Goal: Task Accomplishment & Management: Manage account settings

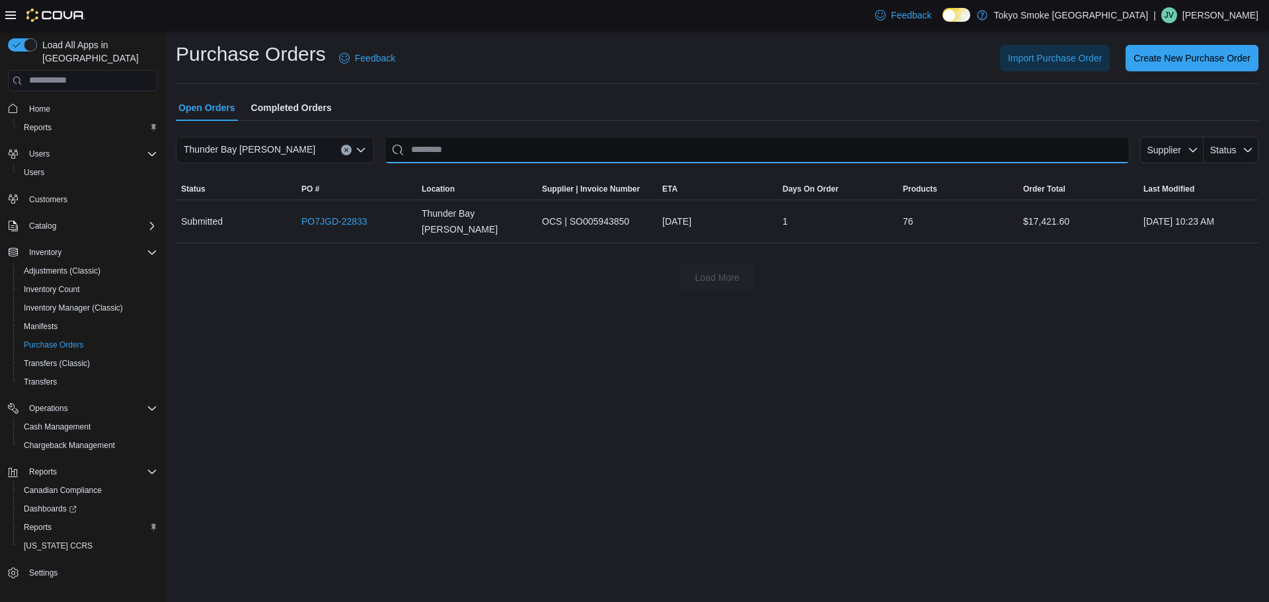
click at [446, 147] on input "This is a search bar. After typing your query, hit enter to filter the results …" at bounding box center [757, 150] width 745 height 26
click at [352, 214] on link "PO7JGD-22833" at bounding box center [334, 222] width 66 height 16
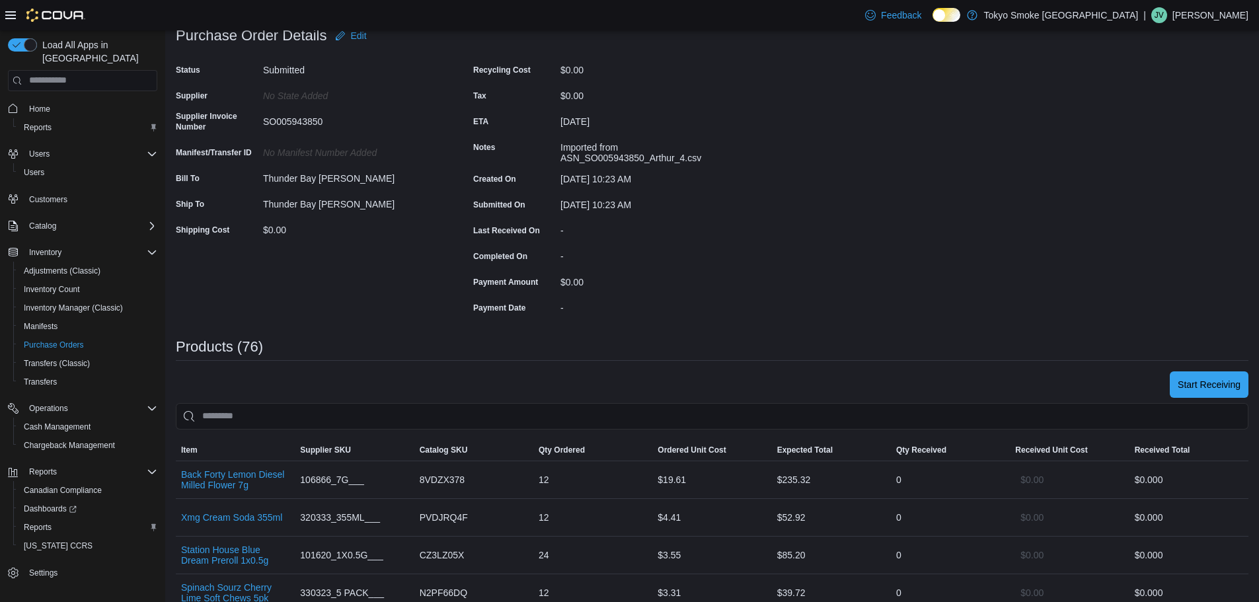
scroll to position [198, 0]
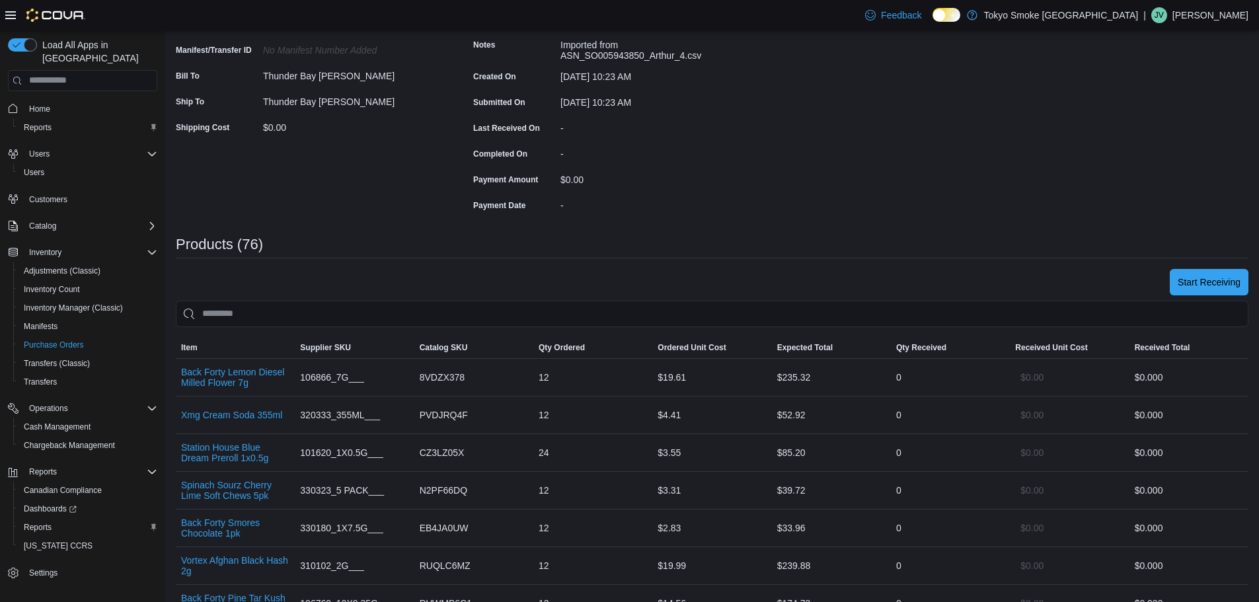
click at [1211, 280] on span "Start Receiving" at bounding box center [1209, 281] width 63 height 13
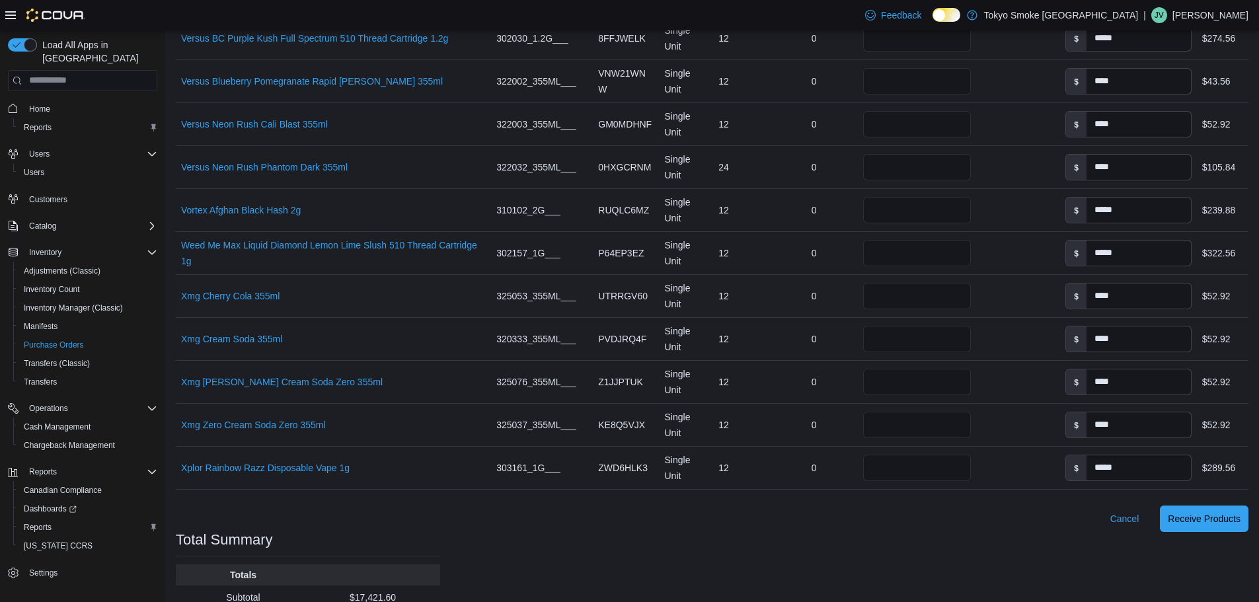
scroll to position [3301, 0]
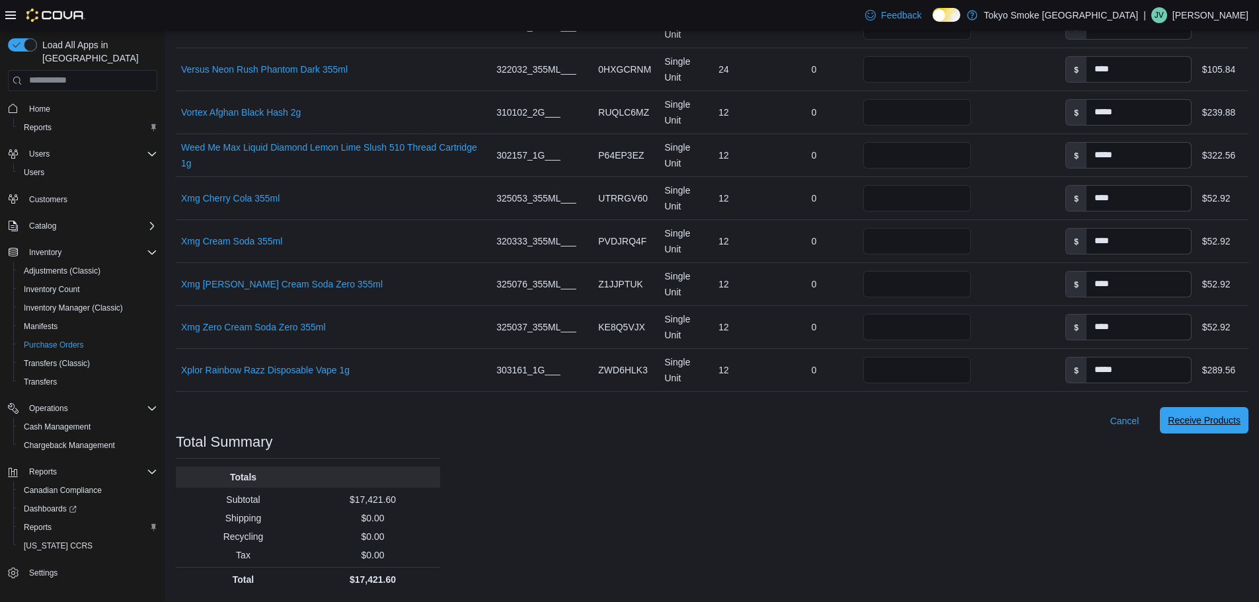
click at [1228, 426] on span "Receive Products" at bounding box center [1204, 420] width 73 height 13
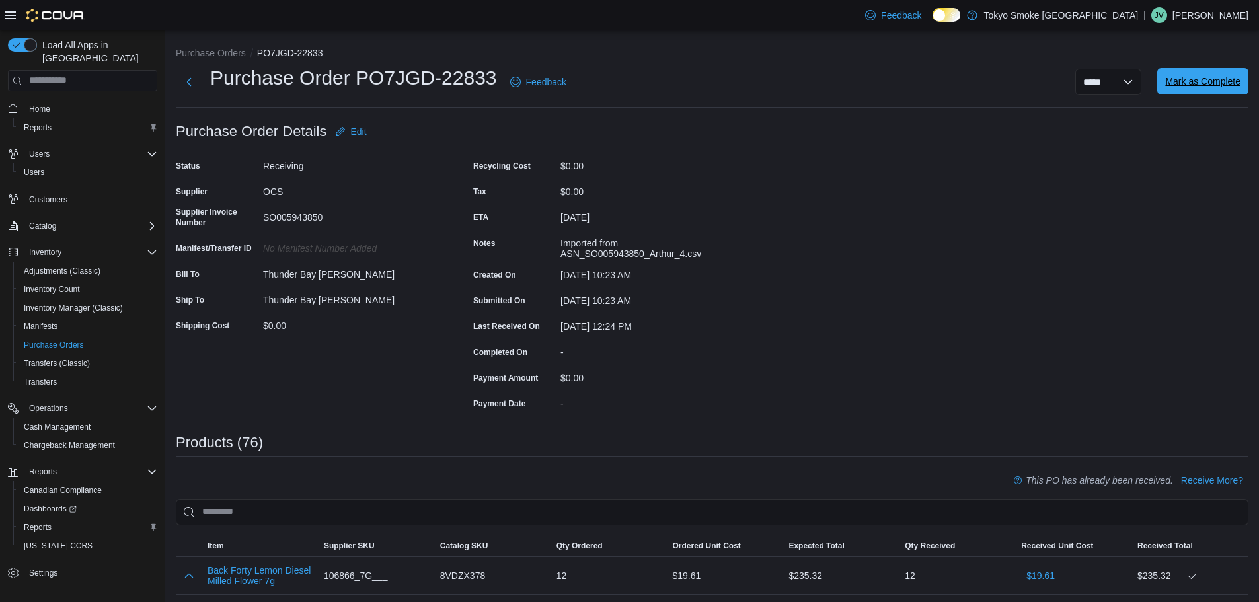
click at [1236, 78] on span "Mark as Complete" at bounding box center [1203, 81] width 75 height 13
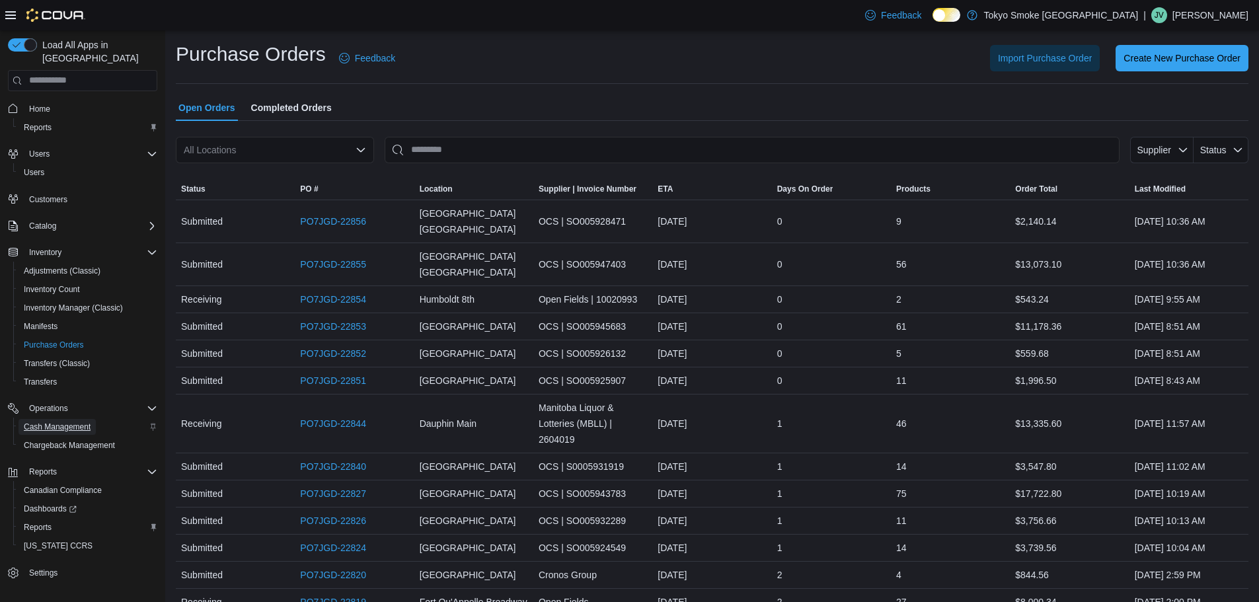
click at [54, 422] on span "Cash Management" at bounding box center [57, 427] width 67 height 11
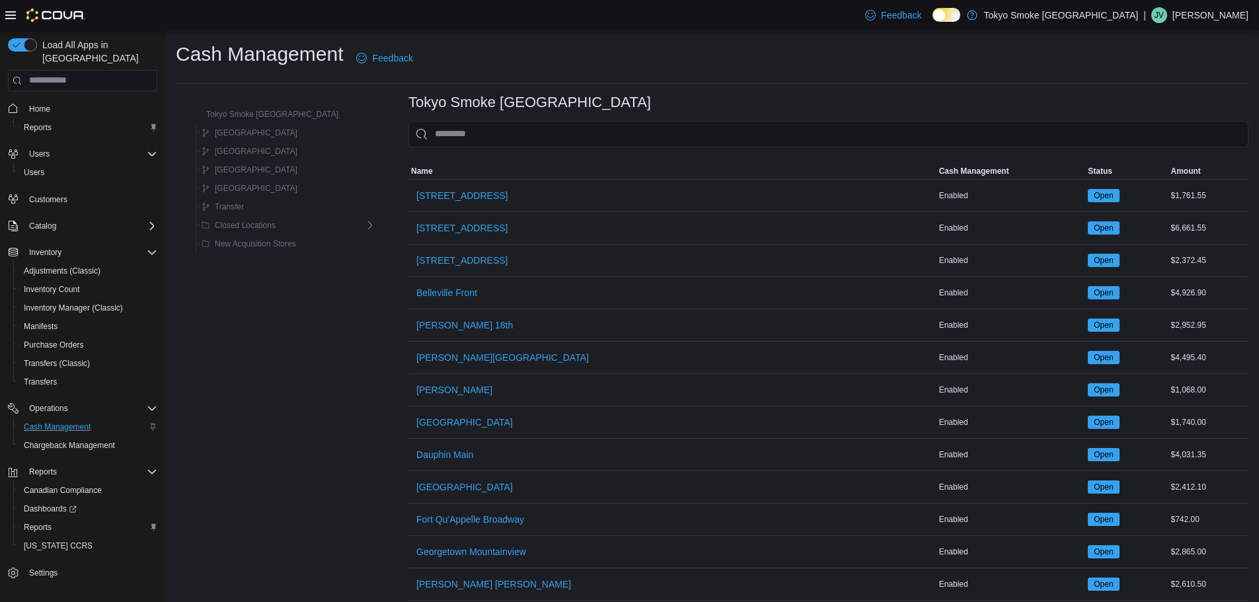
click at [443, 144] on input "This is a search bar. As you type, the results lower in the page will automatic…" at bounding box center [829, 134] width 840 height 26
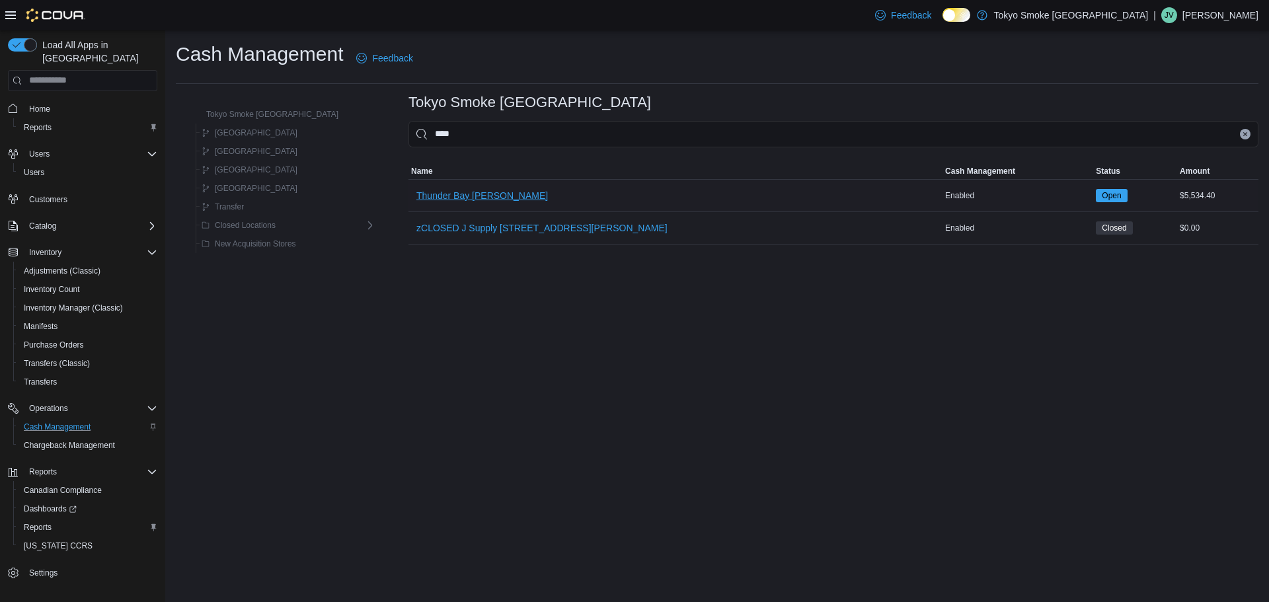
type input "****"
click at [441, 186] on span "Thunder Bay [PERSON_NAME]" at bounding box center [482, 195] width 132 height 26
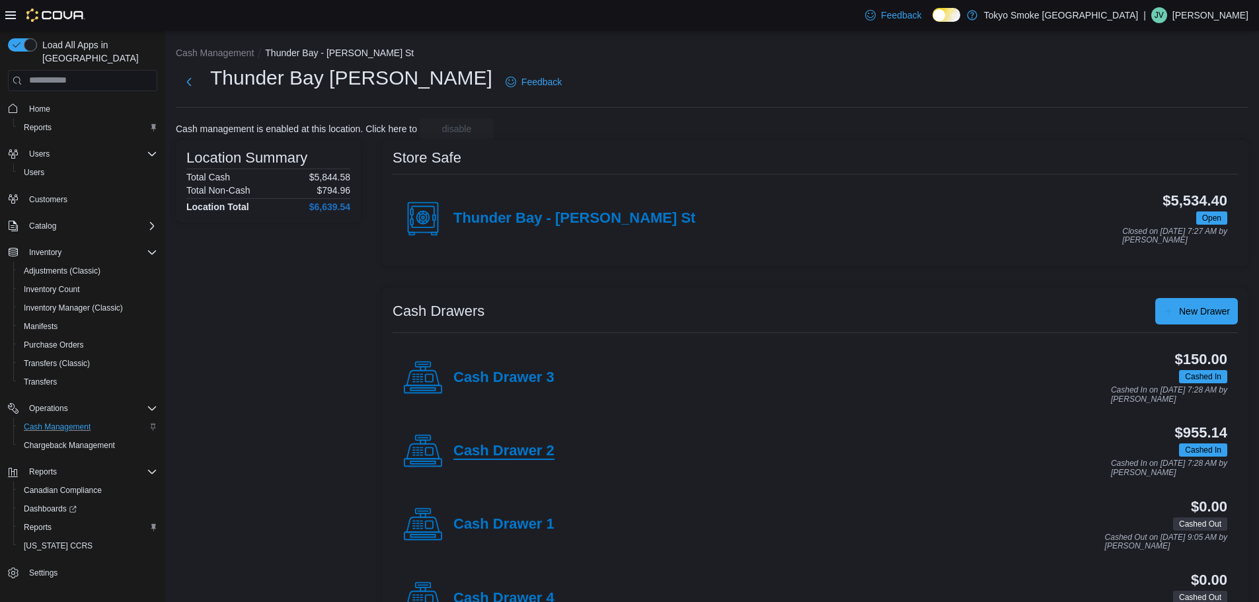
click at [532, 452] on h4 "Cash Drawer 2" at bounding box center [504, 451] width 101 height 17
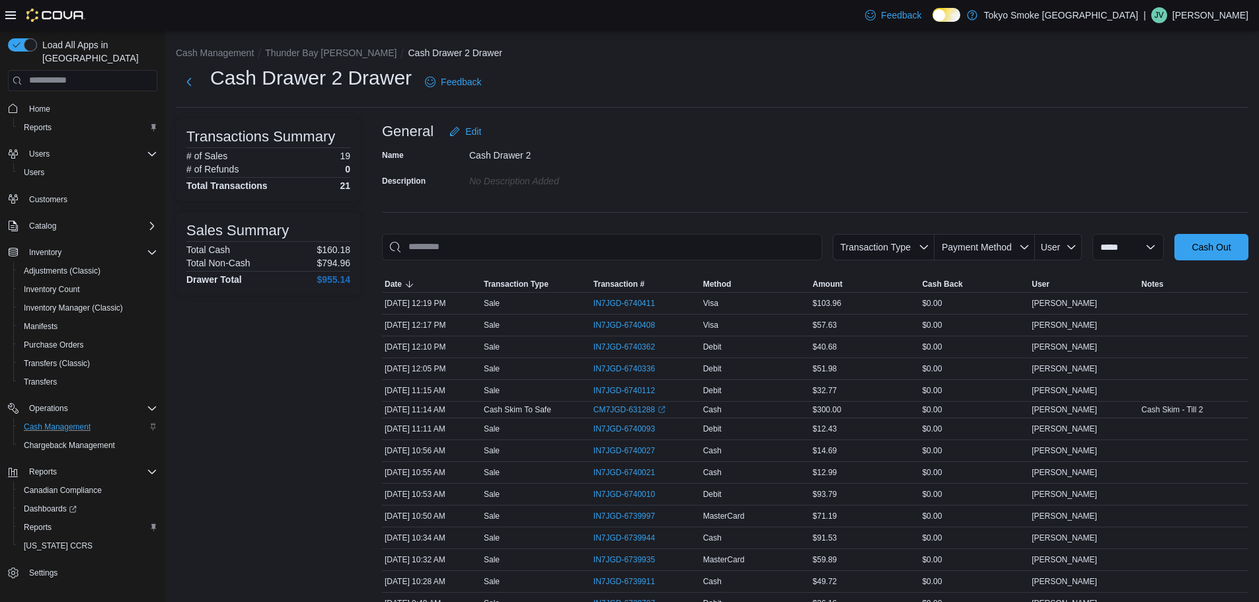
click at [325, 41] on div "**********" at bounding box center [712, 419] width 1094 height 779
click at [320, 50] on button "Thunder Bay [PERSON_NAME]" at bounding box center [331, 53] width 132 height 11
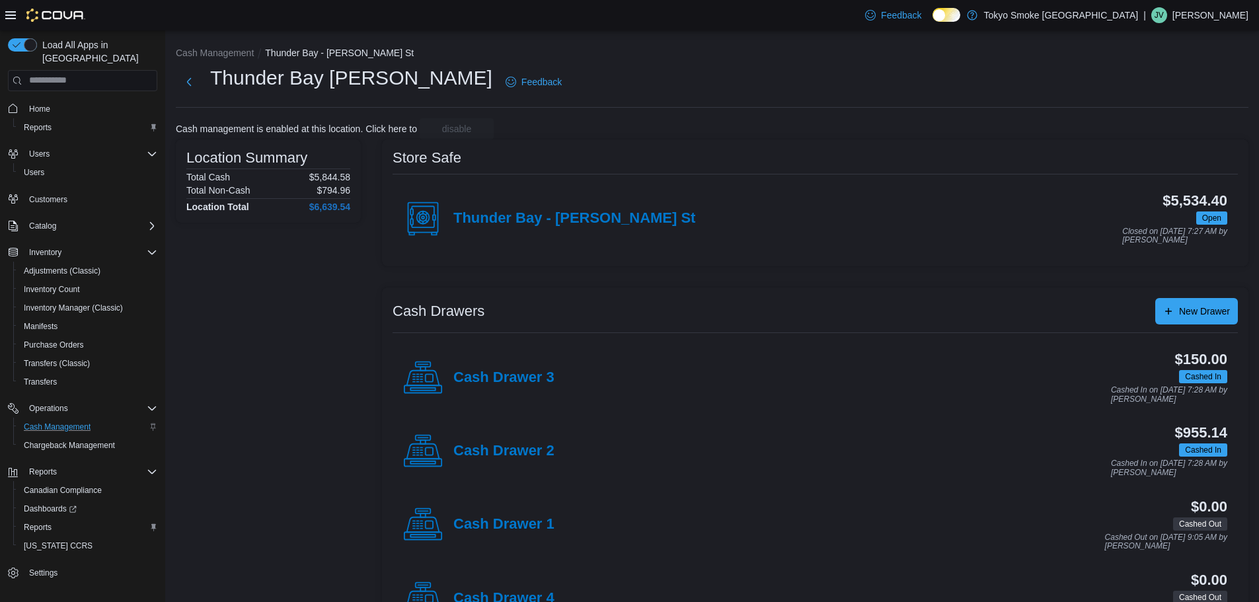
click at [515, 370] on h4 "Cash Drawer 3" at bounding box center [504, 378] width 101 height 17
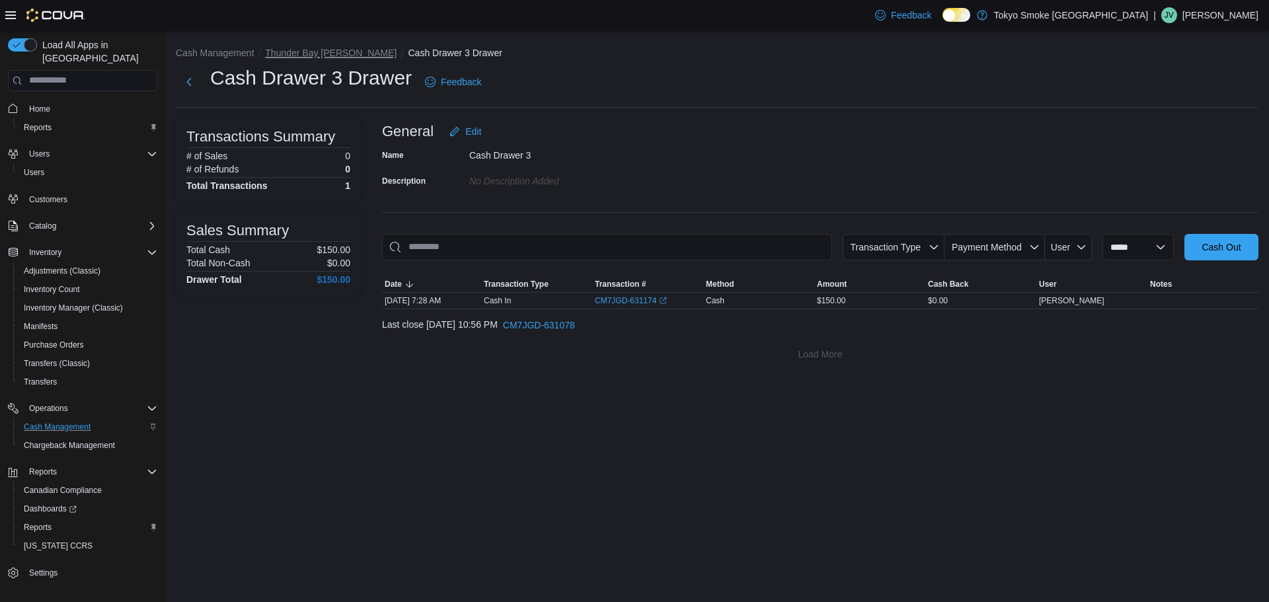
click at [307, 51] on button "Thunder Bay [PERSON_NAME]" at bounding box center [331, 53] width 132 height 11
